Goal: Transaction & Acquisition: Purchase product/service

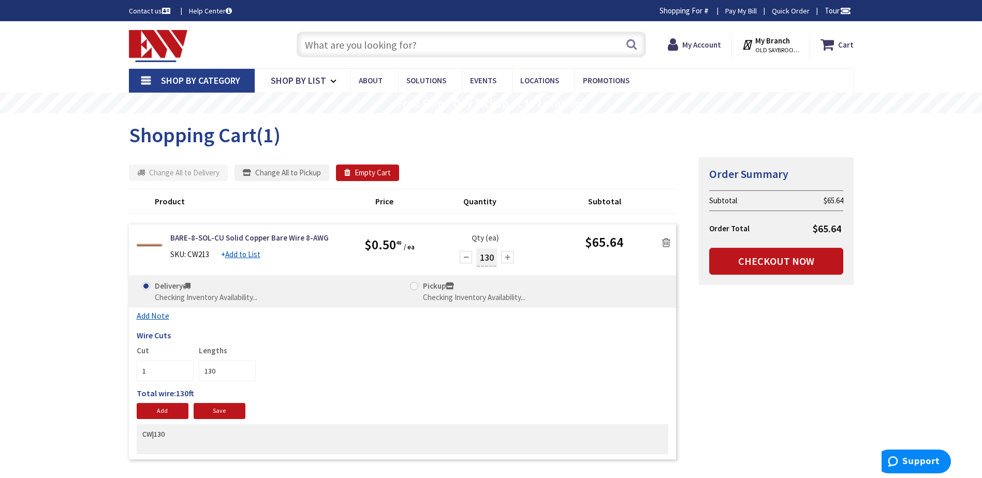
click at [364, 43] on input "text" at bounding box center [471, 45] width 349 height 26
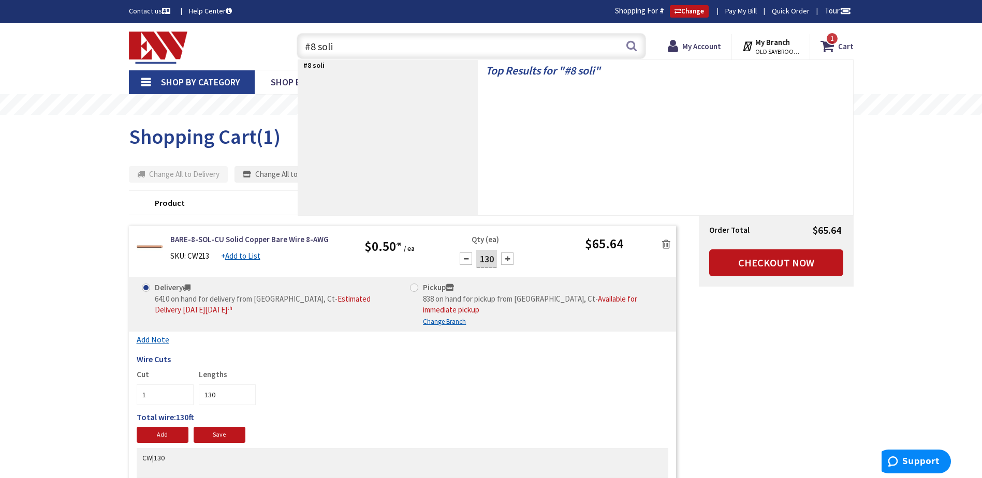
type input "#8 solid"
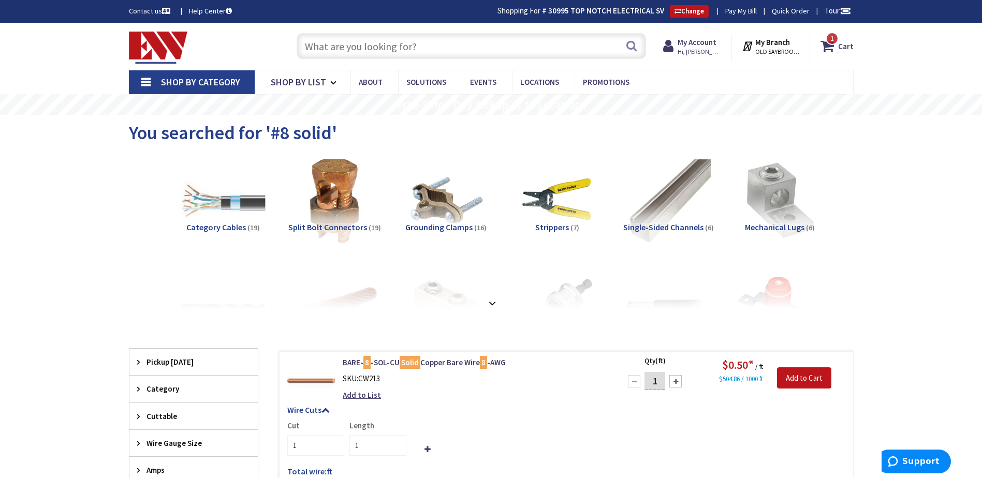
click at [350, 49] on input "text" at bounding box center [471, 46] width 349 height 26
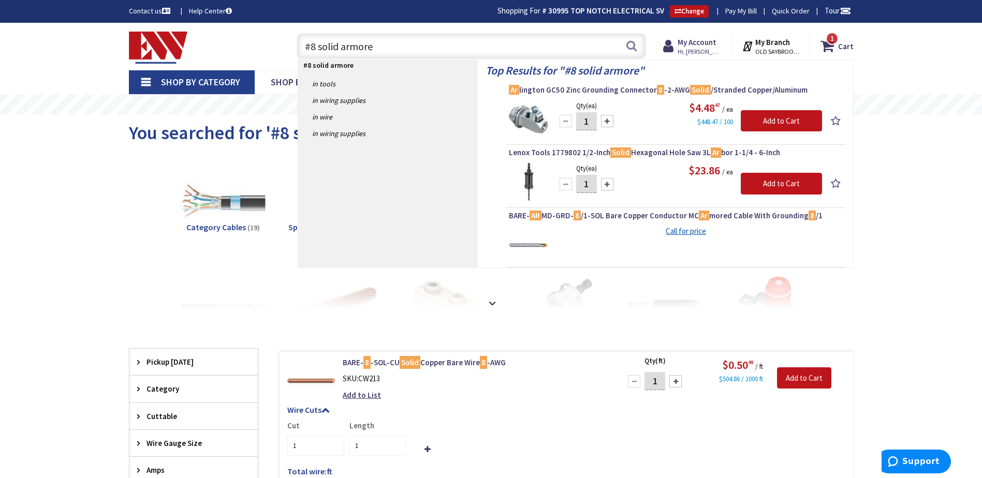
type input "#8 solid armored"
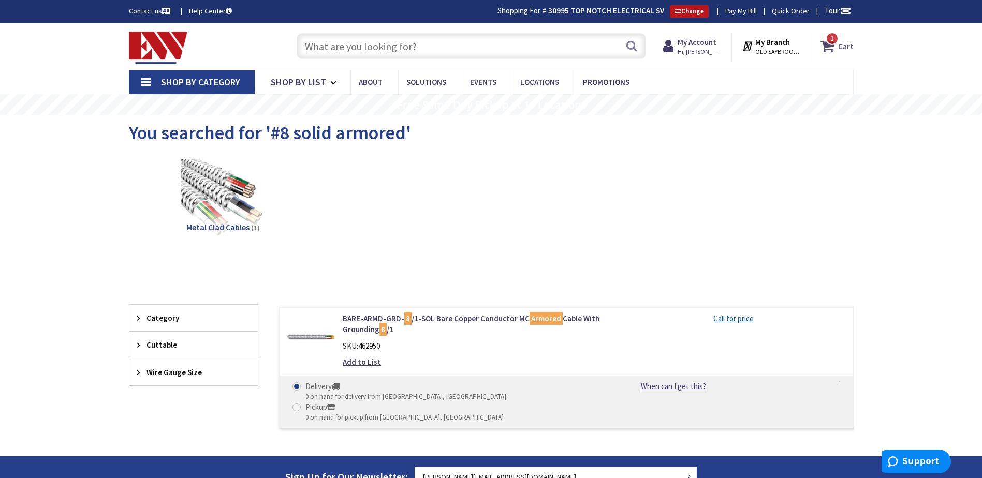
click at [836, 43] on span "1 1 items" at bounding box center [831, 38] width 13 height 13
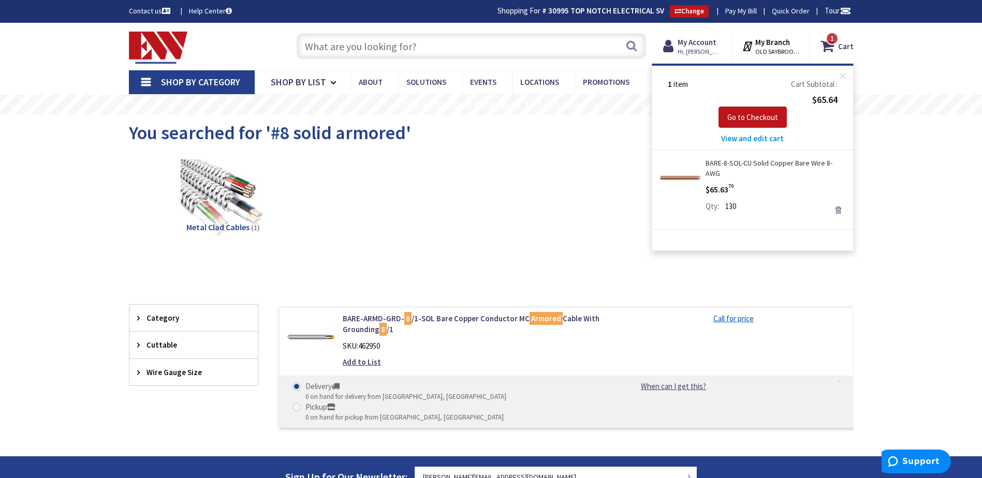
click at [839, 203] on link "Remove" at bounding box center [838, 210] width 14 height 14
